Goal: Task Accomplishment & Management: Manage account settings

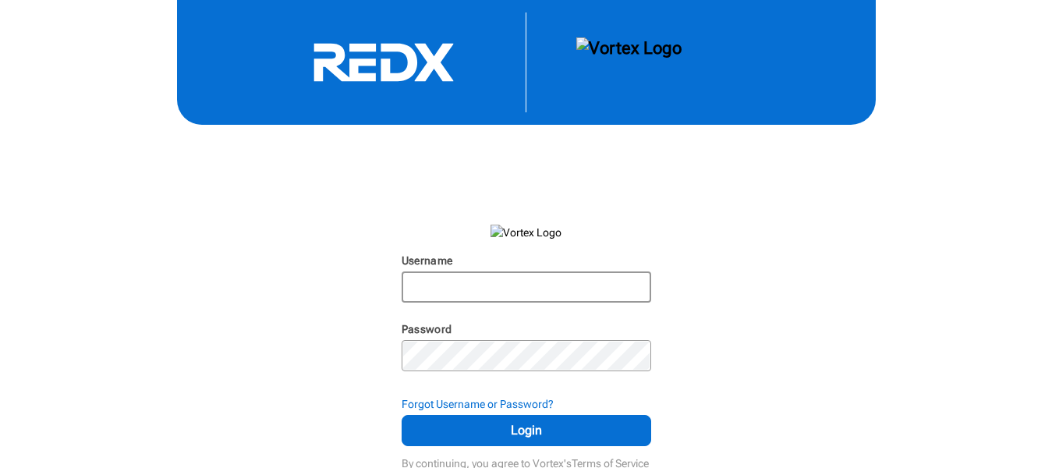
click at [476, 277] on input "Username" at bounding box center [526, 287] width 246 height 28
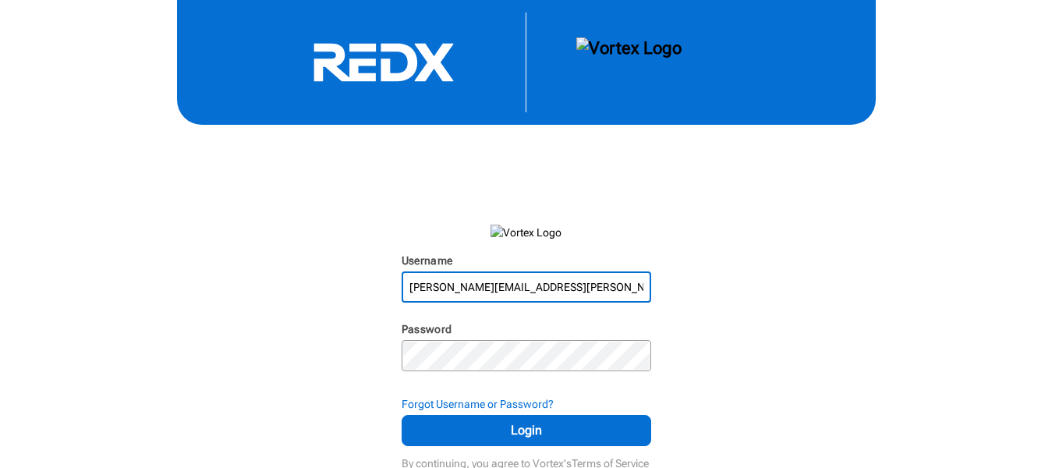
type input "[PERSON_NAME][EMAIL_ADDRESS][PERSON_NAME][DOMAIN_NAME]"
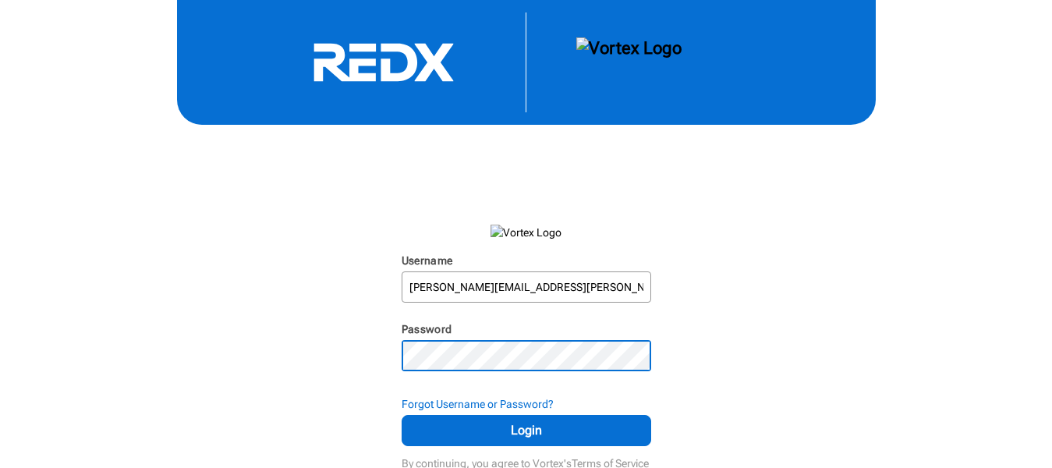
click at [401, 415] on button "Login" at bounding box center [525, 430] width 249 height 31
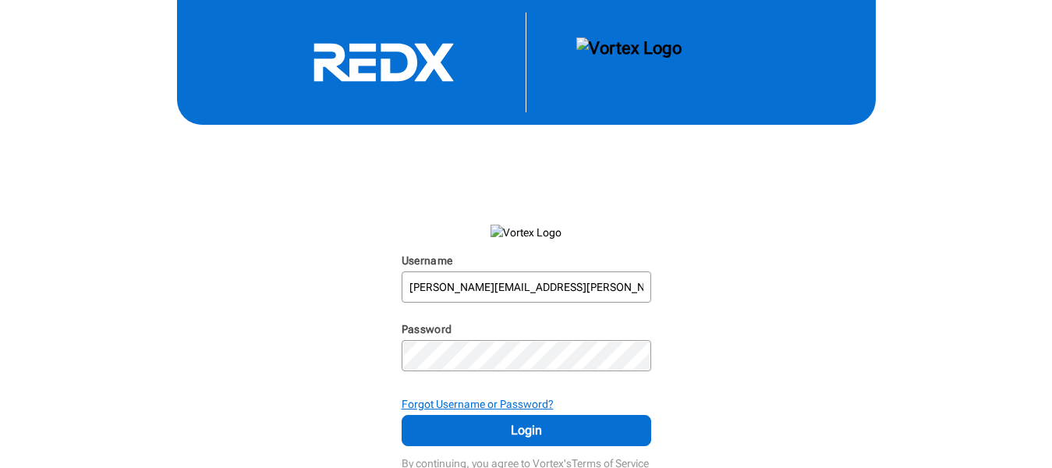
click at [464, 400] on strong "Forgot Username or Password?" at bounding box center [477, 404] width 152 height 12
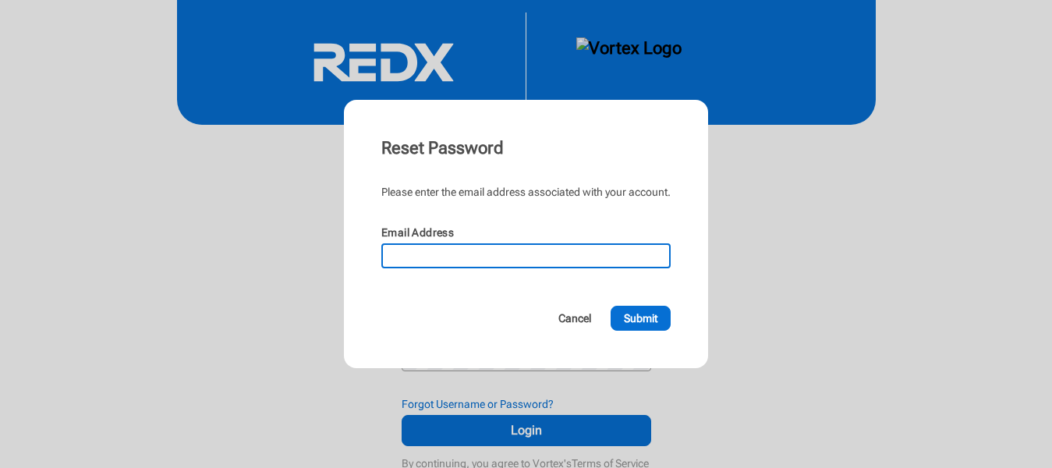
click at [458, 257] on input "Email Address" at bounding box center [526, 256] width 286 height 22
type input "[PERSON_NAME][EMAIL_ADDRESS][PERSON_NAME][DOMAIN_NAME]"
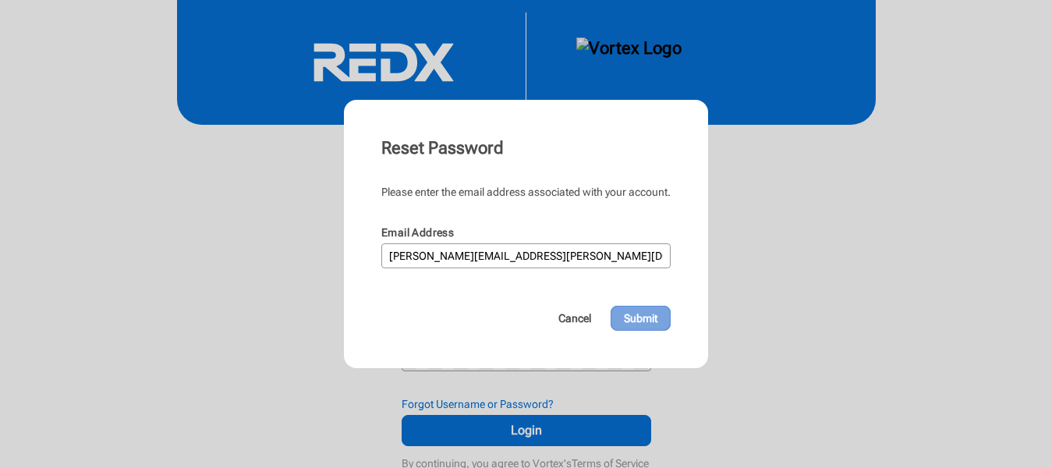
click at [645, 329] on button "Submit" at bounding box center [640, 318] width 60 height 25
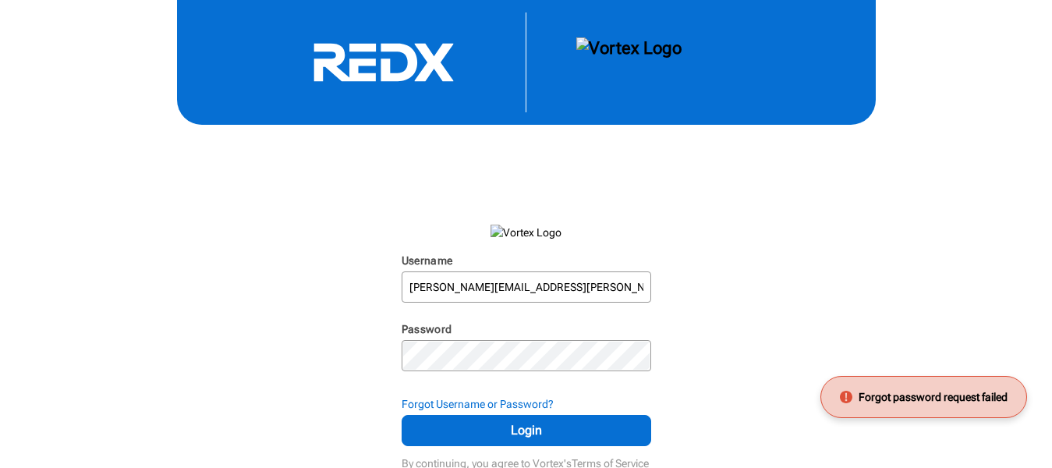
scroll to position [6, 0]
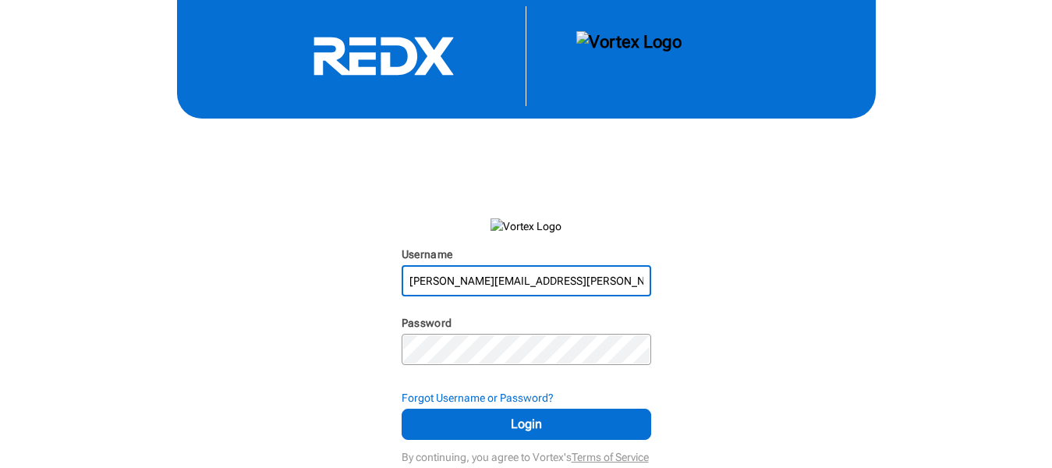
drag, startPoint x: 542, startPoint y: 275, endPoint x: 336, endPoint y: 275, distance: 205.8
click at [336, 275] on div "Username [PERSON_NAME][EMAIL_ADDRESS][PERSON_NAME][DOMAIN_NAME] N/A Password N/…" at bounding box center [526, 231] width 1052 height 474
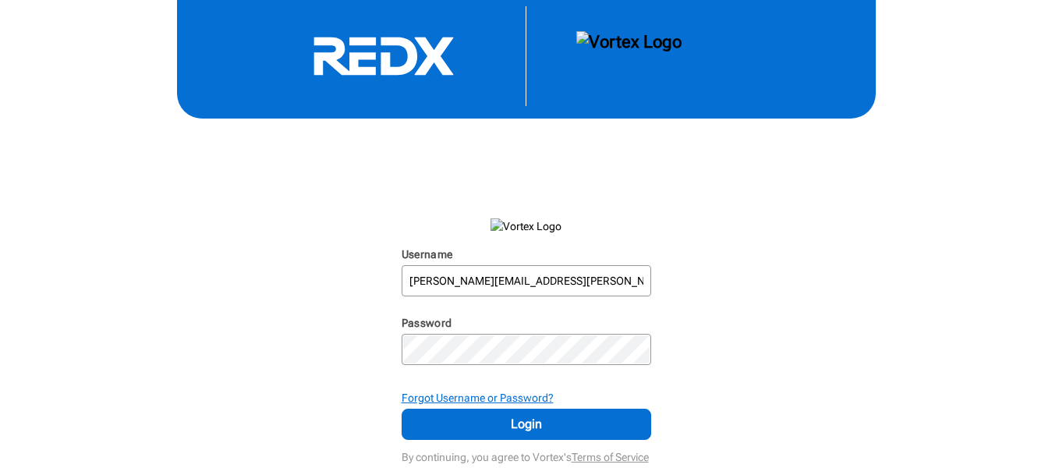
click at [517, 399] on strong "Forgot Username or Password?" at bounding box center [477, 397] width 152 height 12
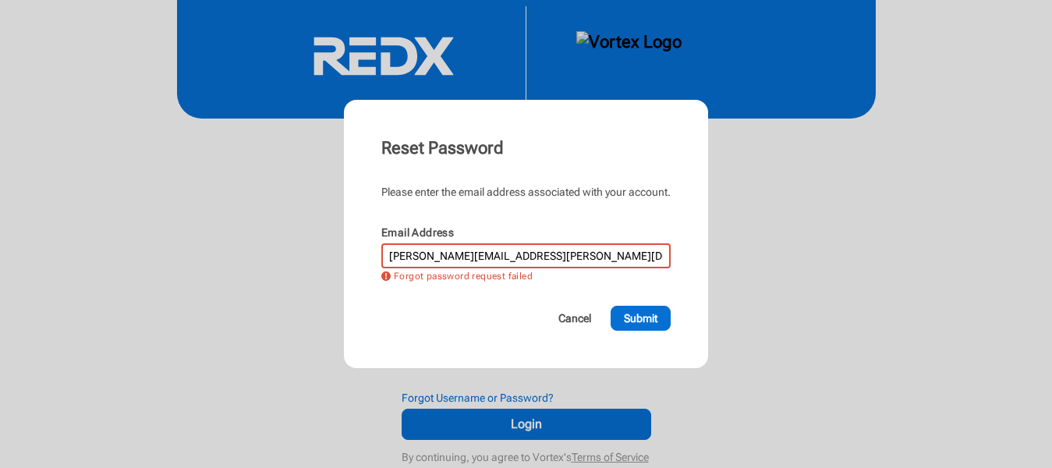
drag, startPoint x: 513, startPoint y: 250, endPoint x: 350, endPoint y: 236, distance: 163.5
click at [350, 236] on div "Reset Password Please enter the email address associated with your account. Ema…" at bounding box center [526, 234] width 364 height 268
click at [636, 322] on span "Submit" at bounding box center [641, 318] width 34 height 16
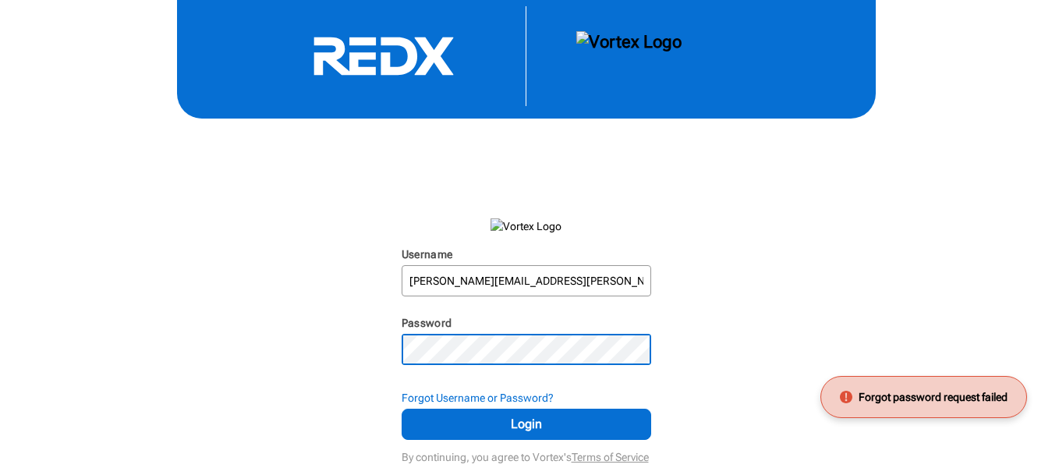
click at [385, 341] on div "Username [PERSON_NAME][EMAIL_ADDRESS][PERSON_NAME][DOMAIN_NAME] N/A Password N/…" at bounding box center [526, 231] width 1052 height 474
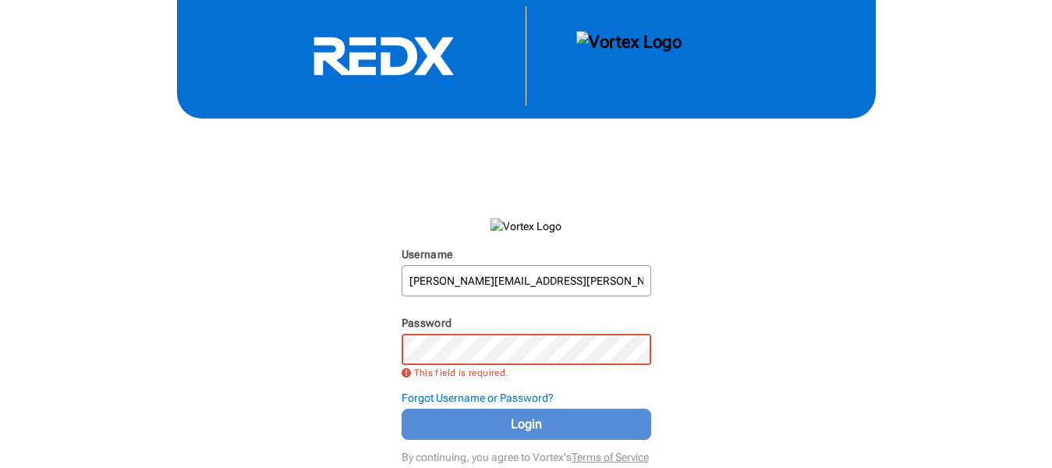
click at [482, 416] on span "Login" at bounding box center [526, 424] width 210 height 19
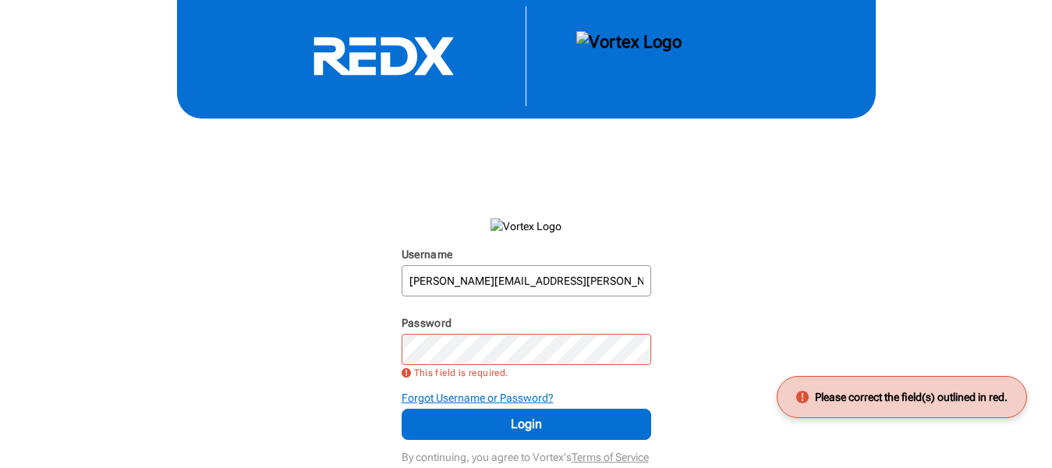
click at [475, 391] on strong "Forgot Username or Password?" at bounding box center [477, 397] width 152 height 12
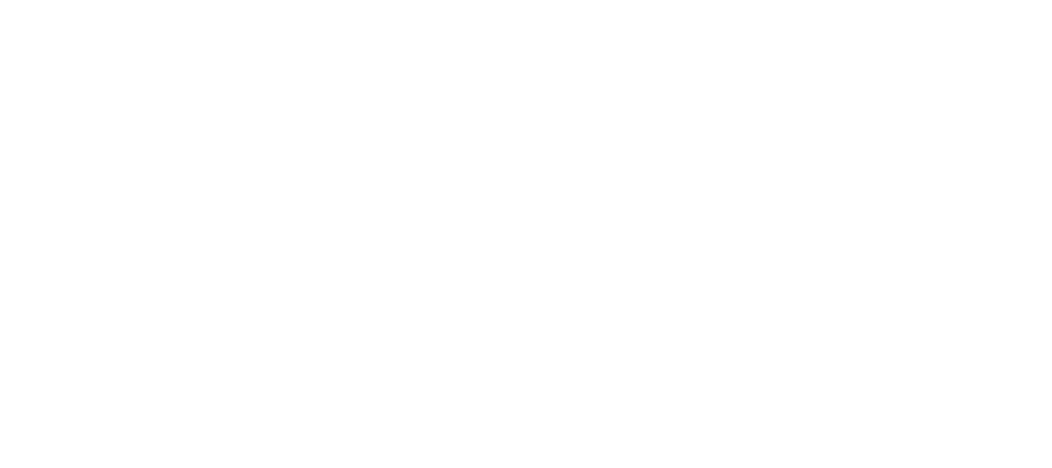
scroll to position [6, 0]
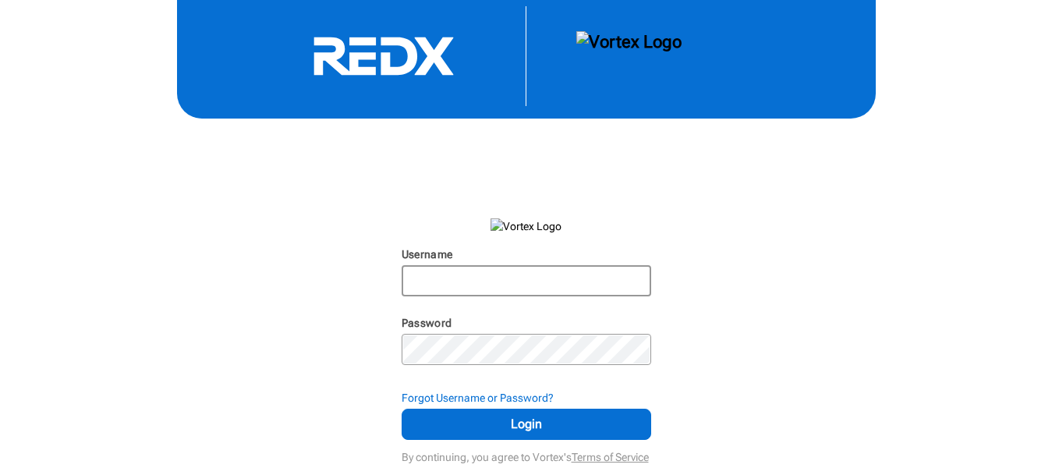
click at [479, 279] on input "Username" at bounding box center [526, 281] width 246 height 28
click at [470, 394] on strong "Forgot Username or Password?" at bounding box center [477, 397] width 152 height 12
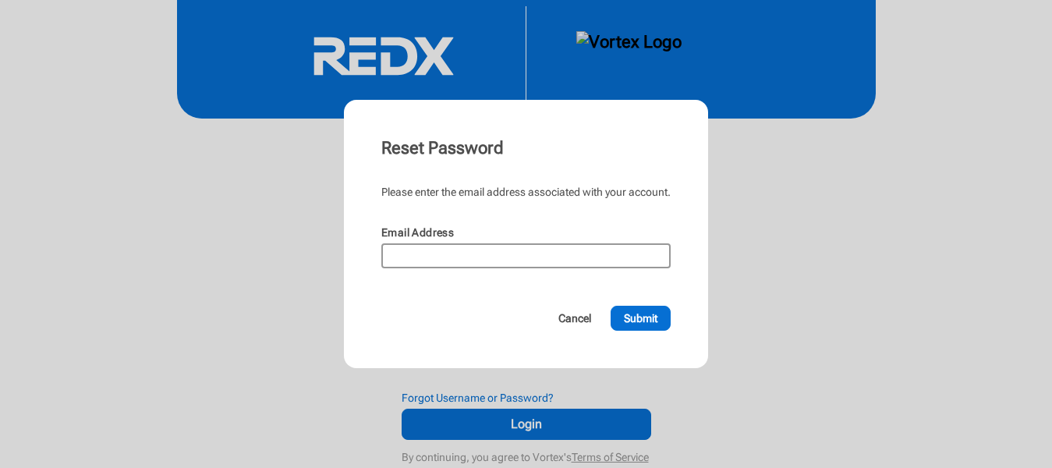
click at [452, 253] on input "Email Address" at bounding box center [526, 256] width 286 height 22
paste input "[PERSON_NAME][EMAIL_ADDRESS][PERSON_NAME][DOMAIN_NAME]"
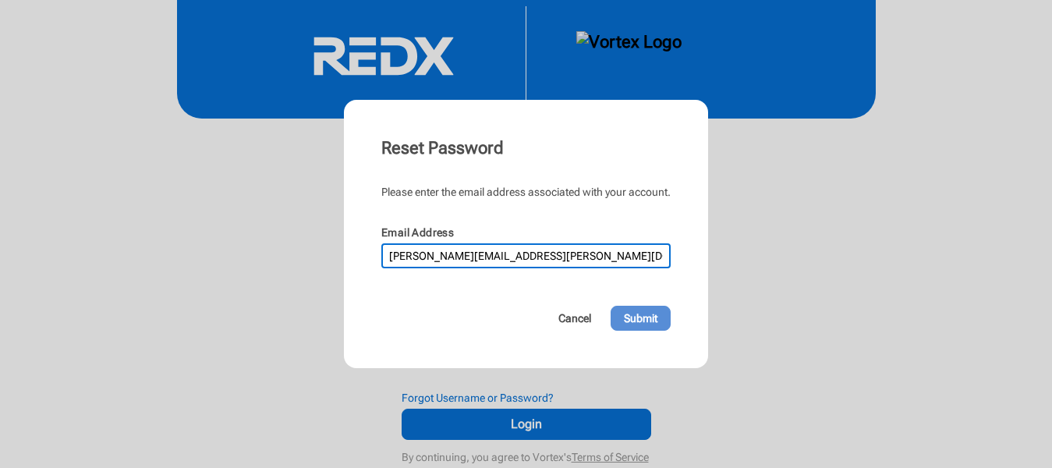
type input "[PERSON_NAME][EMAIL_ADDRESS][PERSON_NAME][DOMAIN_NAME]"
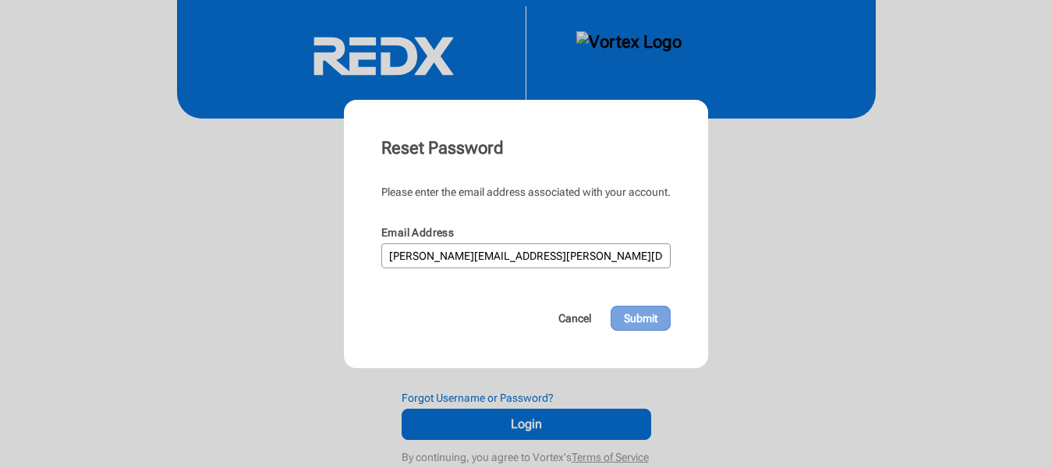
click at [628, 321] on span "Submit" at bounding box center [641, 318] width 34 height 16
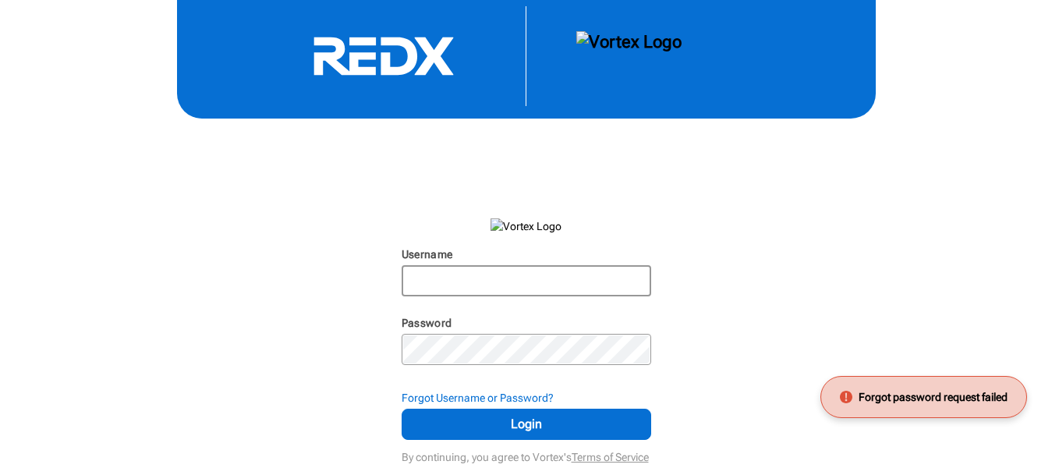
click at [506, 279] on input "Username" at bounding box center [526, 281] width 246 height 28
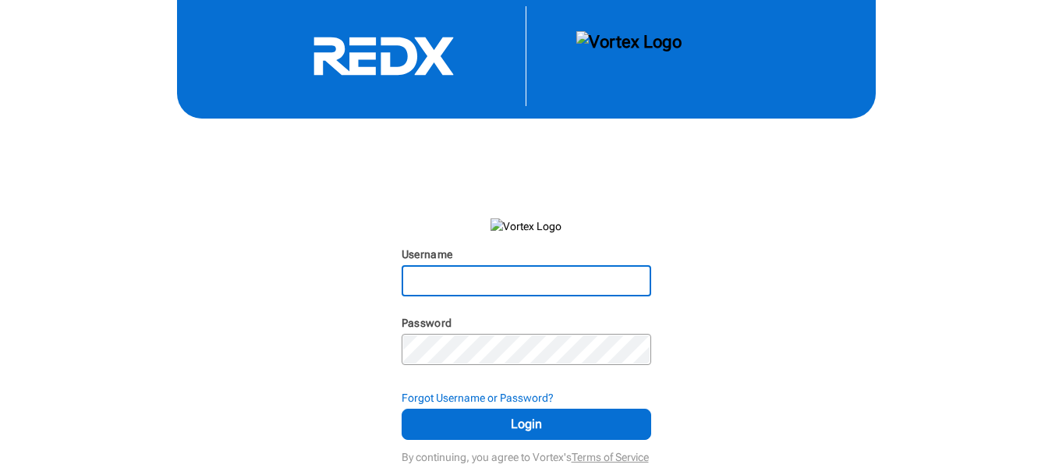
click at [507, 279] on input "Username" at bounding box center [526, 281] width 246 height 28
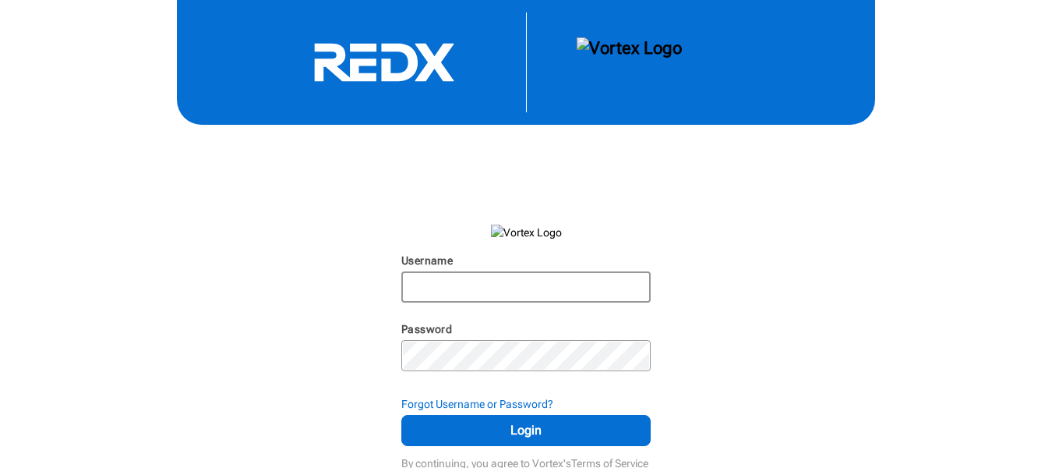
click at [444, 288] on input "Username" at bounding box center [526, 287] width 246 height 28
paste input "[PERSON_NAME][EMAIL_ADDRESS][PERSON_NAME][DOMAIN_NAME]"
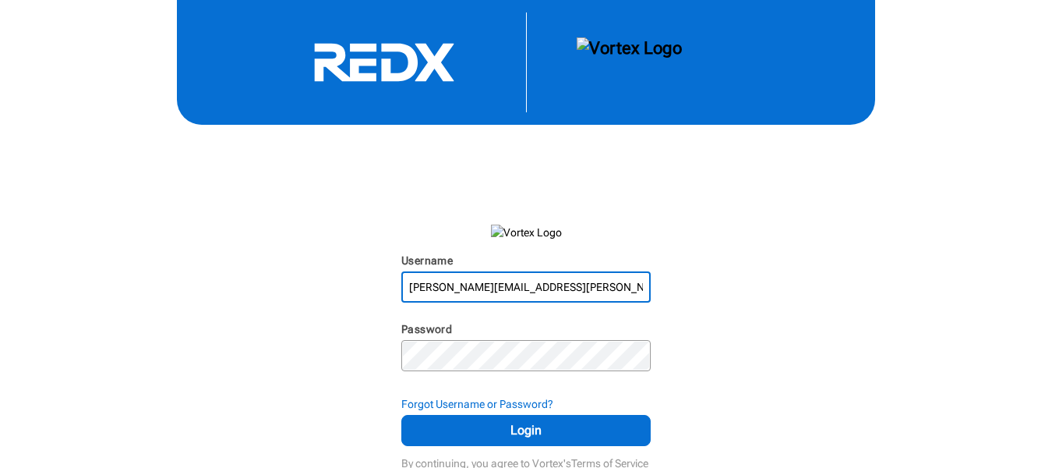
type input "[PERSON_NAME][EMAIL_ADDRESS][PERSON_NAME][DOMAIN_NAME]"
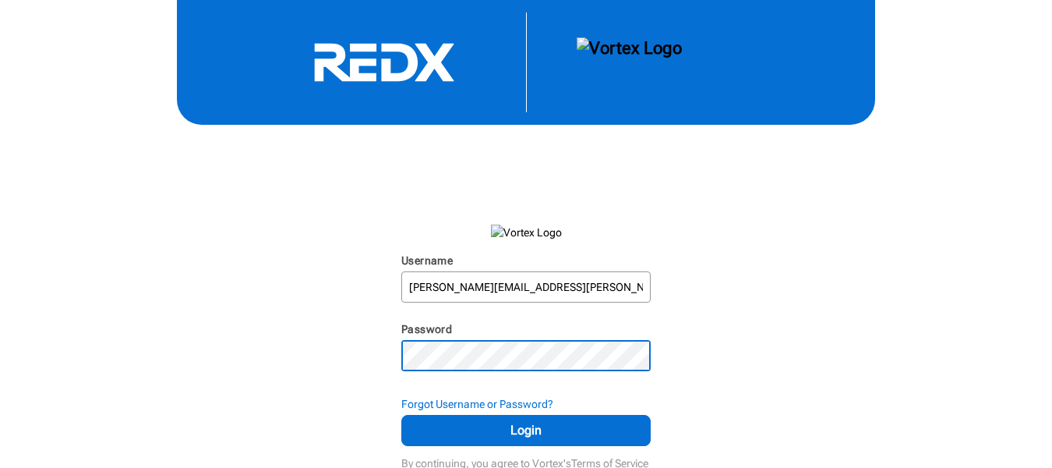
click at [401, 415] on button "Login" at bounding box center [525, 430] width 249 height 31
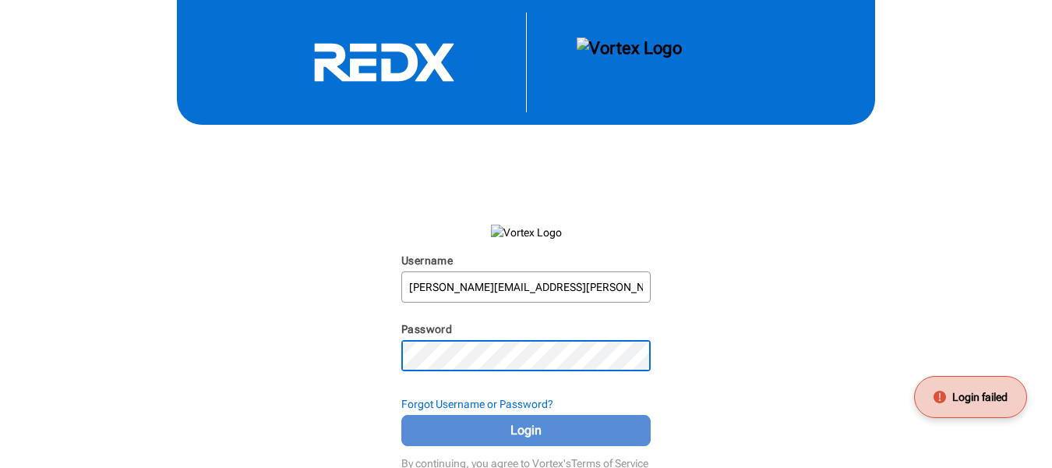
click at [465, 419] on button "Login" at bounding box center [525, 430] width 249 height 31
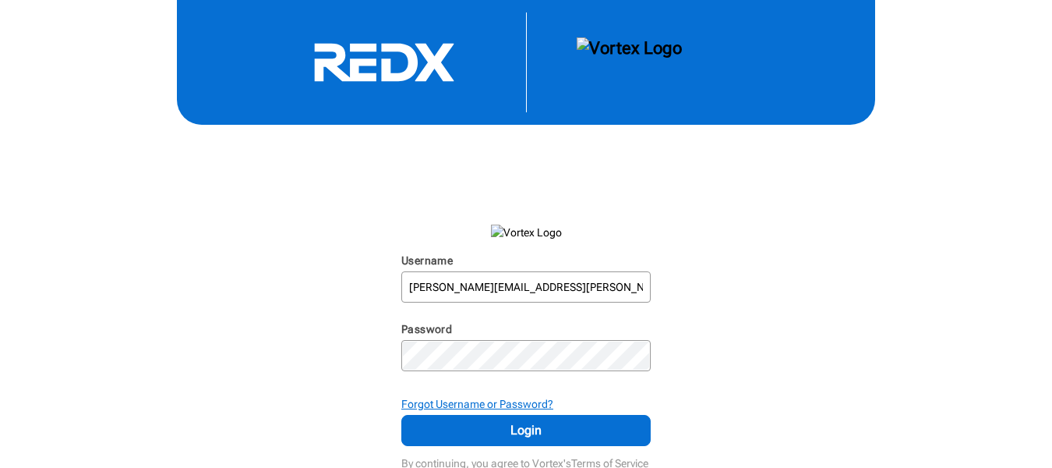
click at [479, 401] on strong "Forgot Username or Password?" at bounding box center [477, 404] width 152 height 12
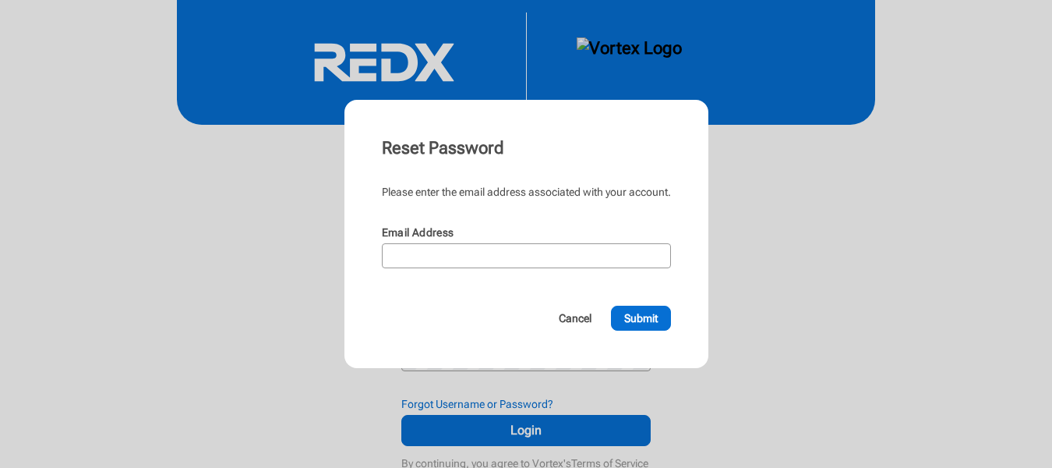
click at [891, 354] on div at bounding box center [526, 234] width 1052 height 468
click at [891, 354] on div "Username [PERSON_NAME][EMAIL_ADDRESS][PERSON_NAME][DOMAIN_NAME] N/A Password N/…" at bounding box center [526, 237] width 1052 height 474
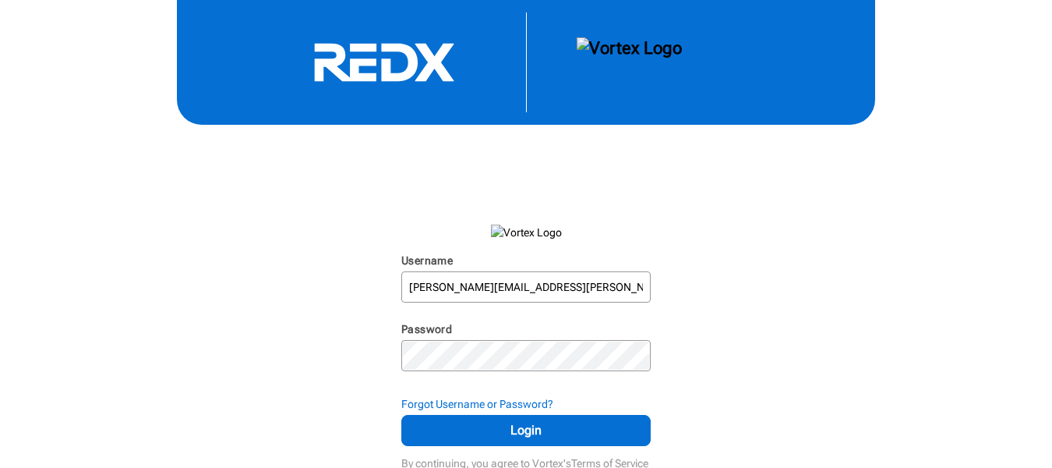
click at [534, 260] on div "Username" at bounding box center [525, 262] width 249 height 19
click at [528, 249] on form "Username [PERSON_NAME][EMAIL_ADDRESS][PERSON_NAME][DOMAIN_NAME] N/A Password N/…" at bounding box center [525, 324] width 249 height 299
click at [528, 248] on form "Username [PERSON_NAME][EMAIL_ADDRESS][PERSON_NAME][DOMAIN_NAME] N/A Password N/…" at bounding box center [525, 324] width 249 height 299
click at [512, 402] on strong "Forgot Username or Password?" at bounding box center [477, 404] width 152 height 12
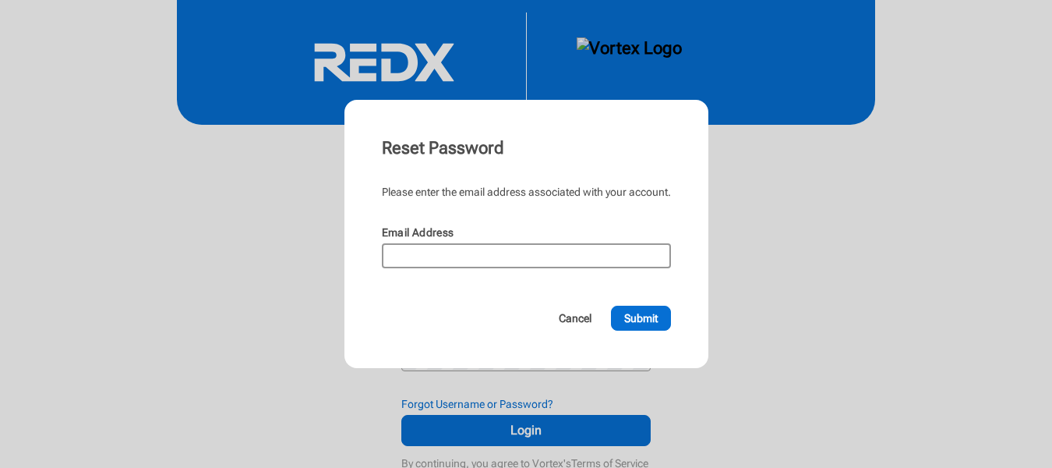
click at [439, 249] on input "Email Address" at bounding box center [527, 256] width 286 height 22
click at [438, 249] on input "Email Address" at bounding box center [527, 256] width 286 height 22
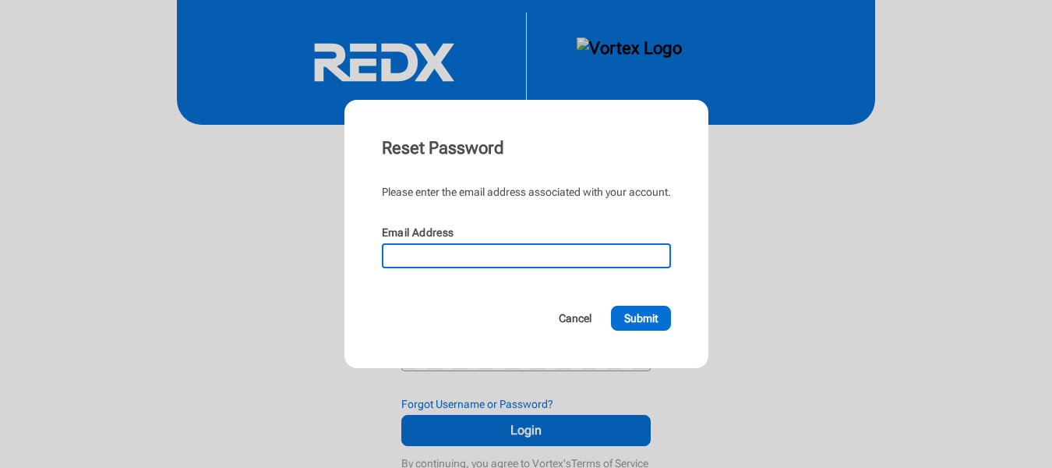
click at [438, 249] on input "Email Address" at bounding box center [527, 256] width 286 height 22
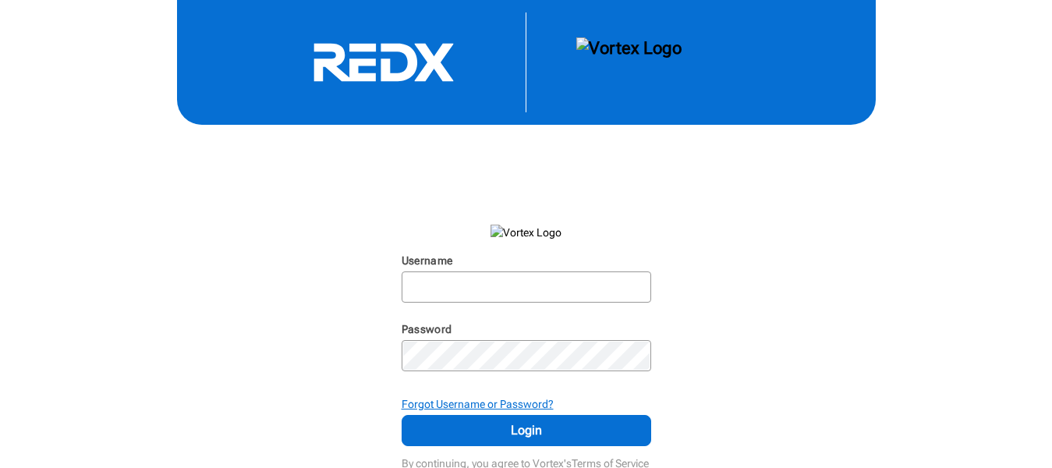
click at [504, 400] on strong "Forgot Username or Password?" at bounding box center [477, 404] width 152 height 12
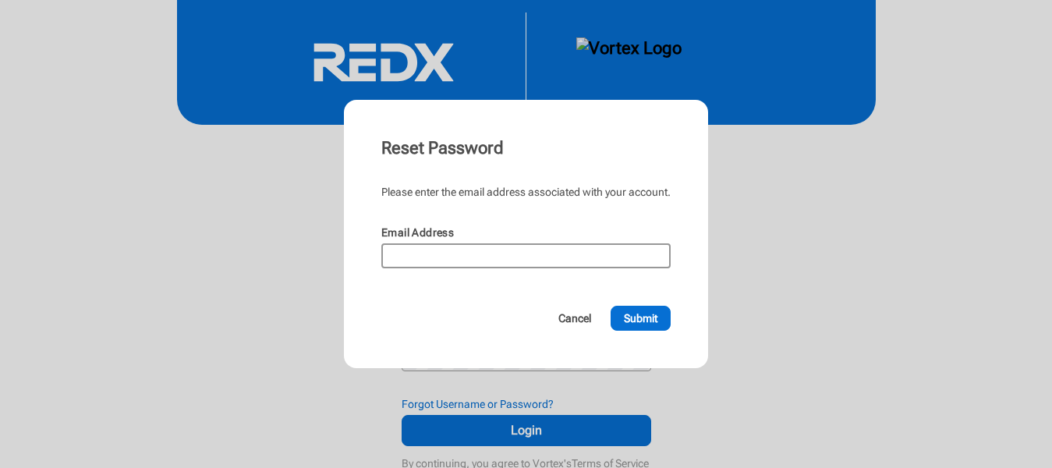
click at [455, 248] on input "Email Address" at bounding box center [526, 256] width 286 height 22
paste input "[PERSON_NAME][EMAIL_ADDRESS][PERSON_NAME][DOMAIN_NAME]"
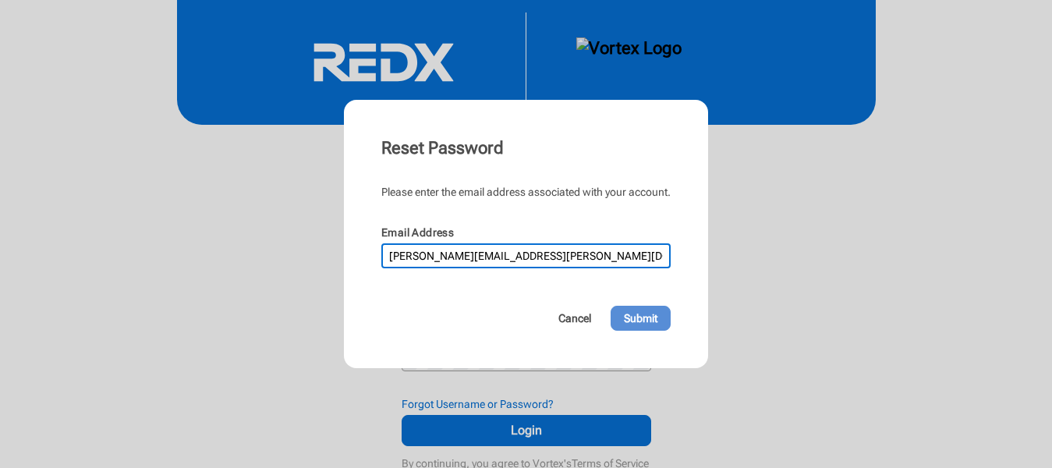
type input "[PERSON_NAME][EMAIL_ADDRESS][PERSON_NAME][DOMAIN_NAME]"
click at [632, 314] on span "Submit" at bounding box center [641, 318] width 34 height 16
